Goal: Download file/media

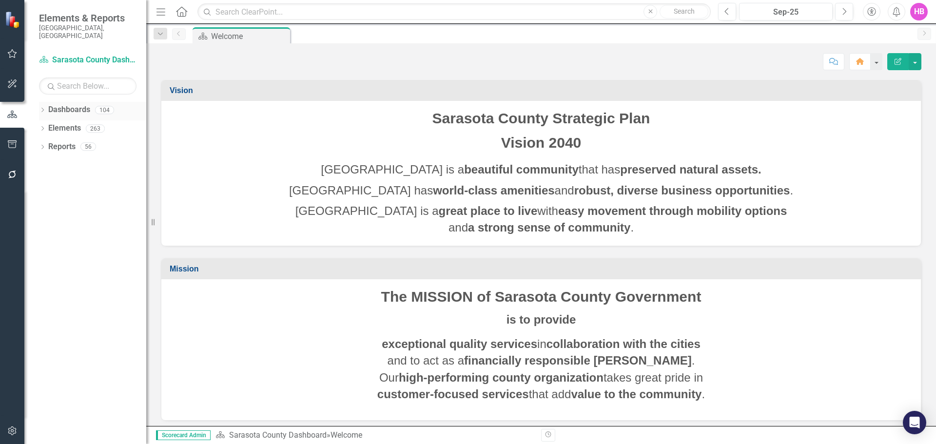
click at [43, 108] on icon "Dropdown" at bounding box center [42, 110] width 7 height 5
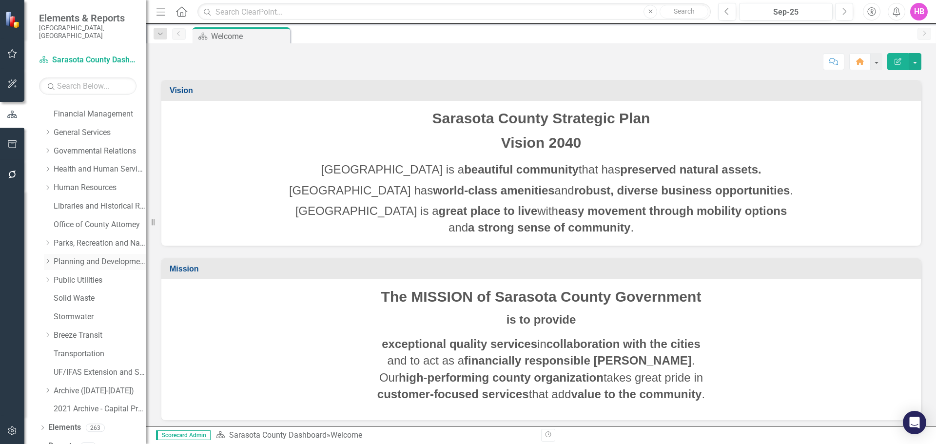
scroll to position [167, 0]
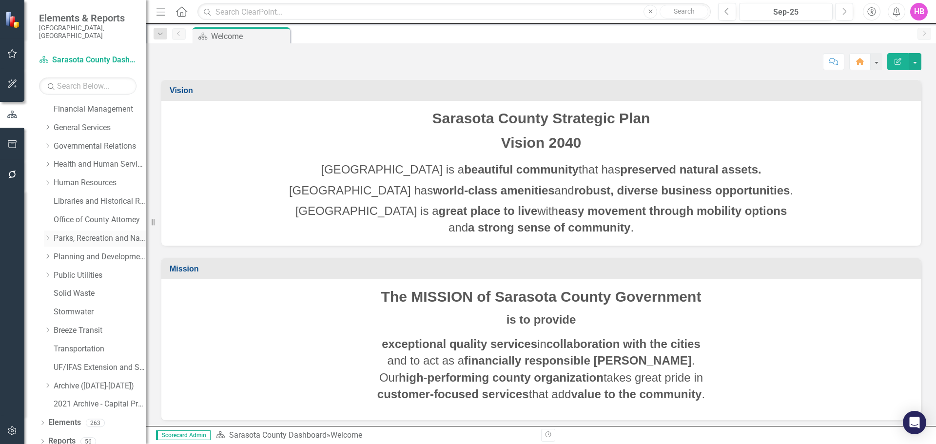
click at [66, 233] on link "Parks, Recreation and Natural Resources" at bounding box center [100, 238] width 93 height 11
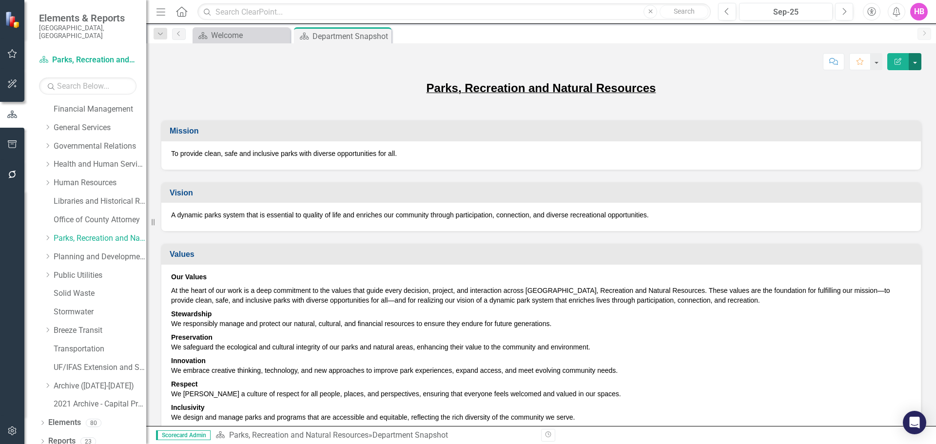
click at [918, 62] on button "button" at bounding box center [915, 61] width 13 height 17
click at [882, 139] on link "PDF Export to PDF" at bounding box center [881, 137] width 79 height 18
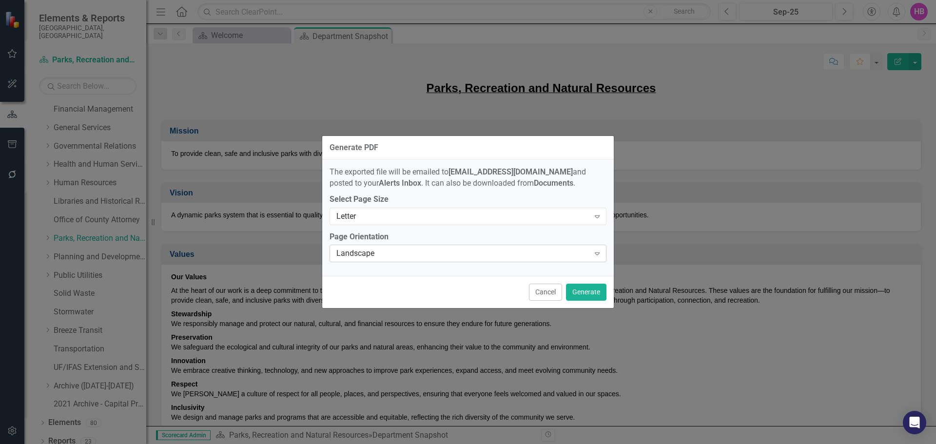
click at [381, 253] on div "Landscape" at bounding box center [463, 253] width 253 height 11
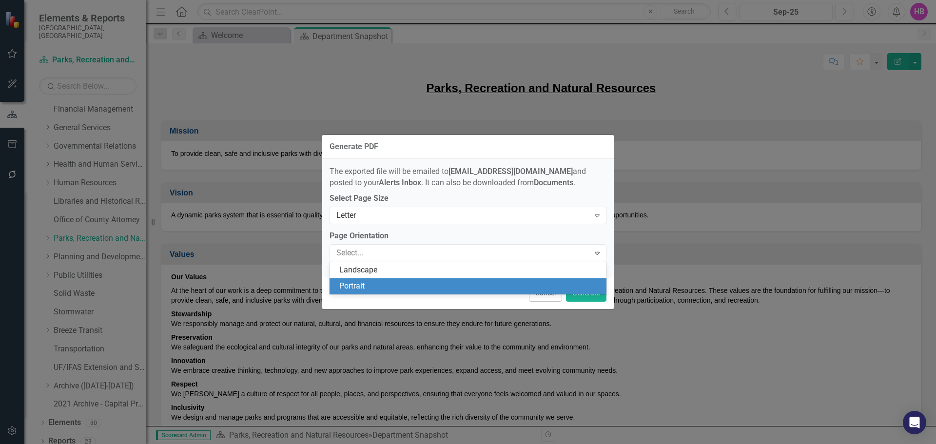
click at [371, 279] on div "Portrait" at bounding box center [468, 286] width 277 height 16
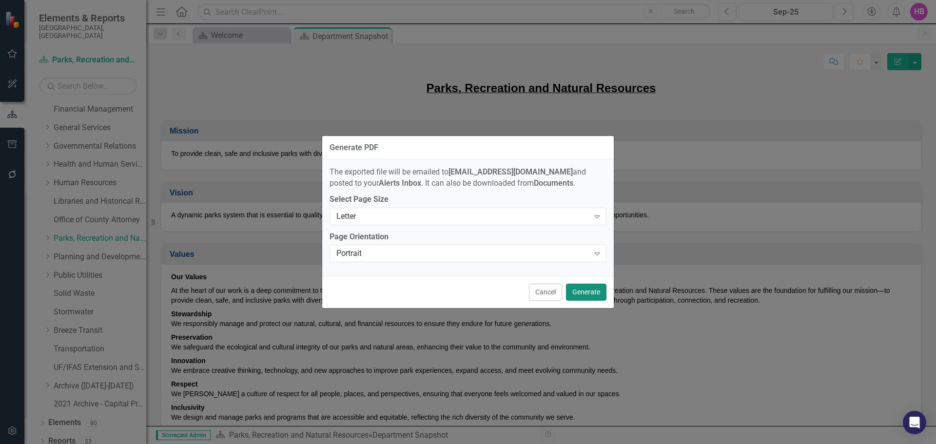
click at [581, 289] on button "Generate" at bounding box center [586, 292] width 40 height 17
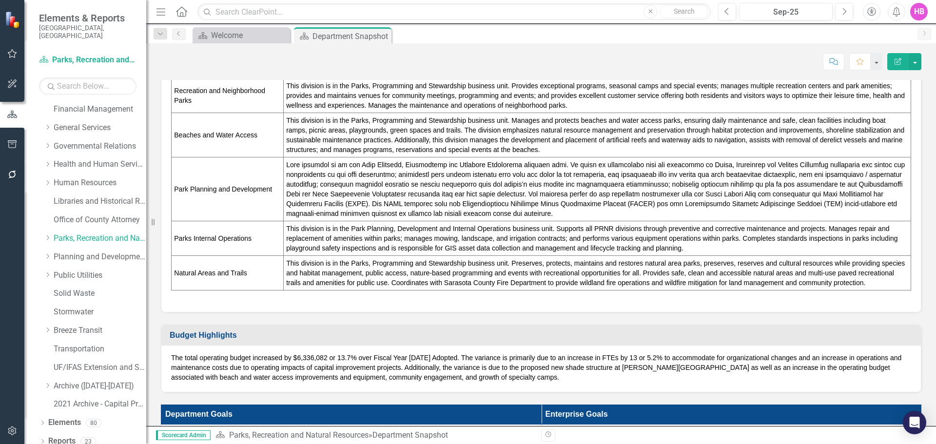
scroll to position [732, 0]
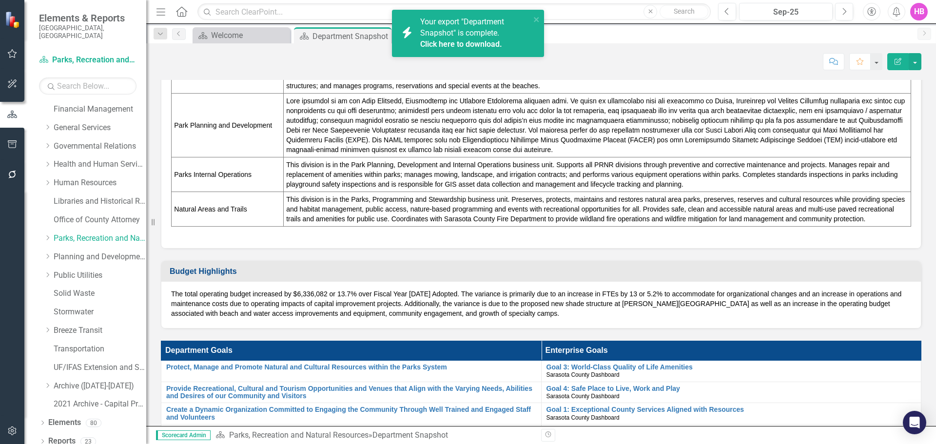
click at [438, 40] on link "Click here to download." at bounding box center [461, 44] width 82 height 9
